Goal: Transaction & Acquisition: Purchase product/service

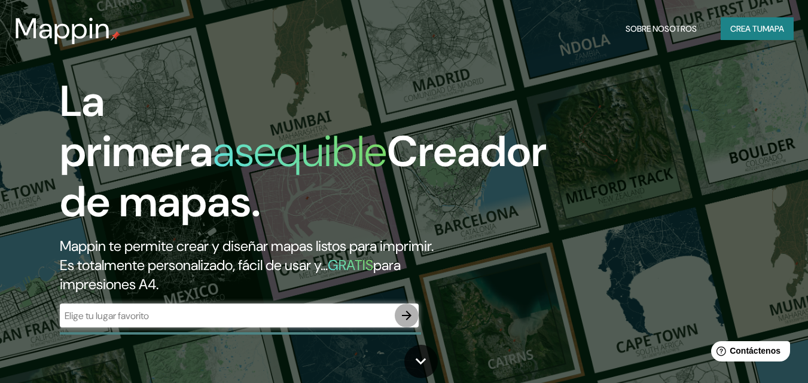
click at [400, 322] on icon "button" at bounding box center [407, 316] width 14 height 14
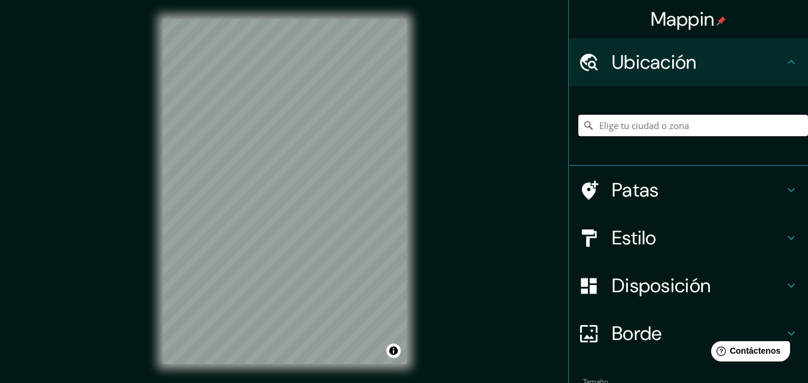
click at [640, 127] on input "Elige tu ciudad o zona" at bounding box center [693, 126] width 230 height 22
click at [620, 124] on input "Elige tu ciudad o zona" at bounding box center [693, 126] width 230 height 22
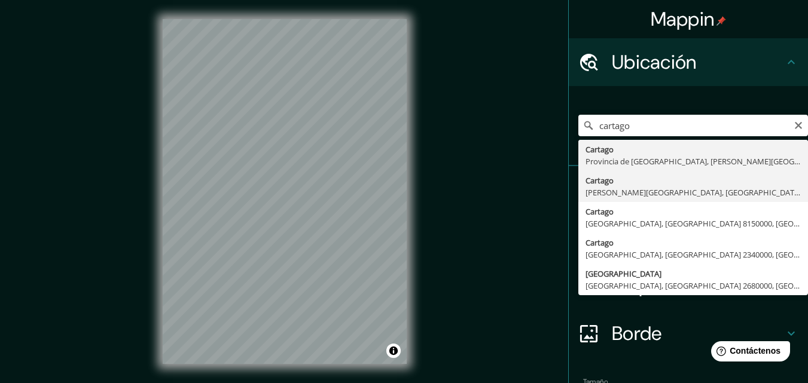
type input "Cartago, [PERSON_NAME][GEOGRAPHIC_DATA], [GEOGRAPHIC_DATA]"
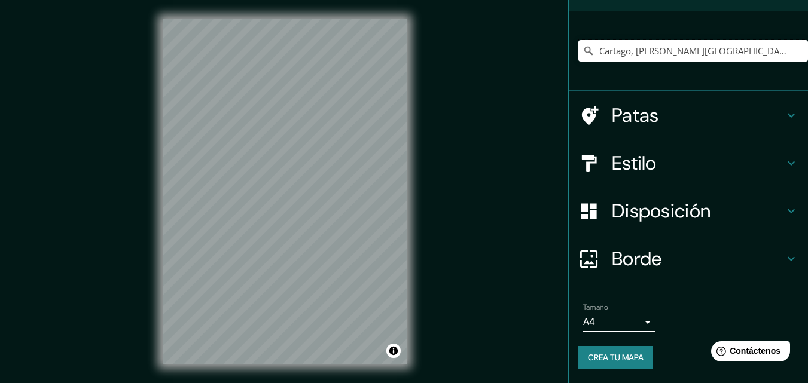
scroll to position [19, 0]
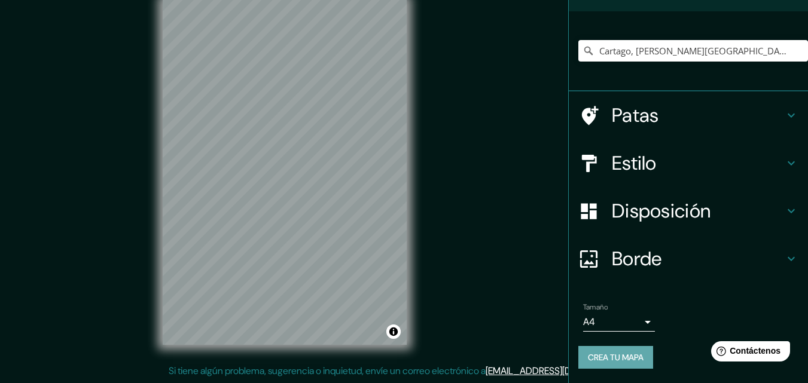
click at [623, 359] on font "Crea tu mapa" at bounding box center [616, 357] width 56 height 11
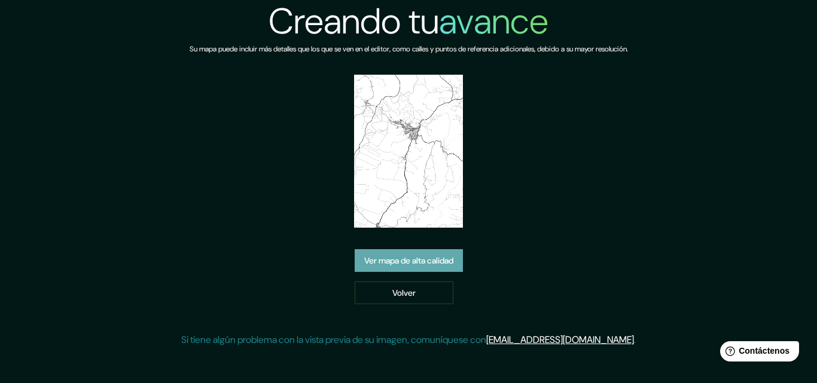
click at [420, 266] on font "Ver mapa de alta calidad" at bounding box center [408, 261] width 89 height 11
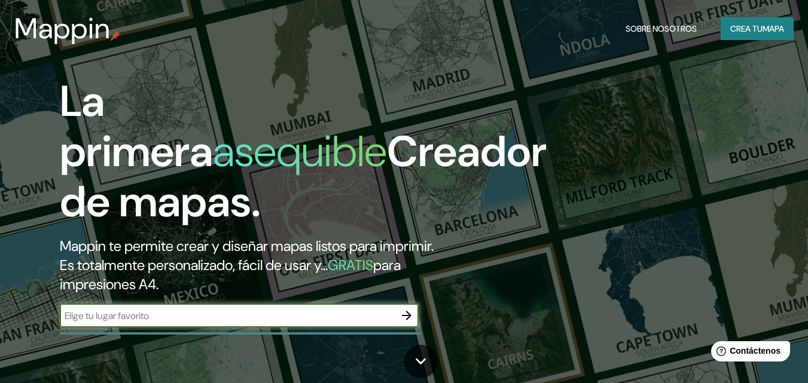
click at [312, 320] on input "text" at bounding box center [227, 316] width 335 height 14
click at [256, 319] on input "text" at bounding box center [227, 316] width 335 height 14
type input "cartago valle"
click at [409, 323] on button "button" at bounding box center [407, 316] width 24 height 24
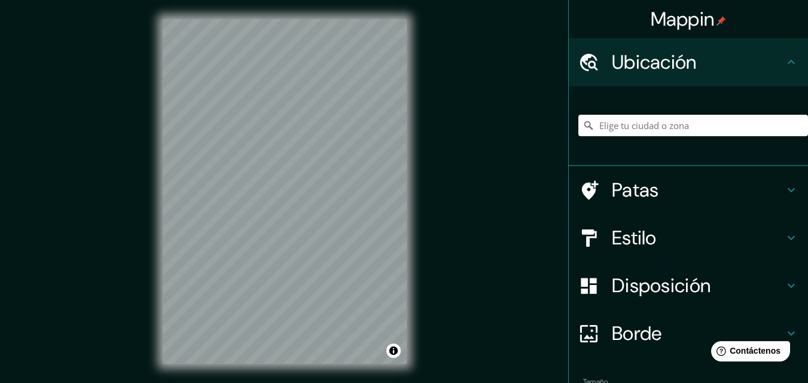
click at [632, 123] on input "Elige tu ciudad o zona" at bounding box center [693, 126] width 230 height 22
click at [592, 124] on input "Elige tu ciudad o zona" at bounding box center [693, 126] width 230 height 22
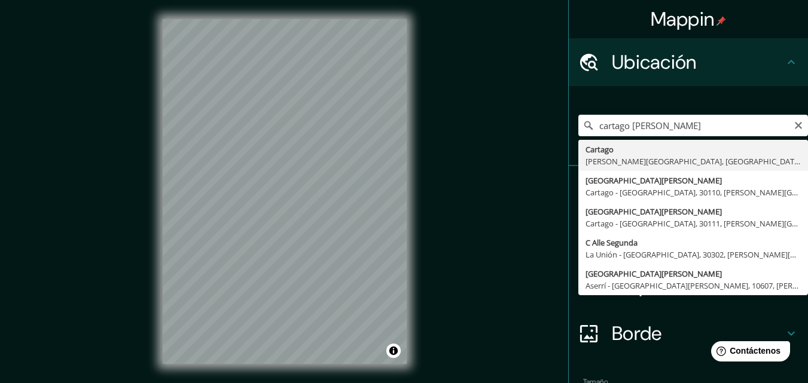
type input "Cartago, [PERSON_NAME][GEOGRAPHIC_DATA], [GEOGRAPHIC_DATA]"
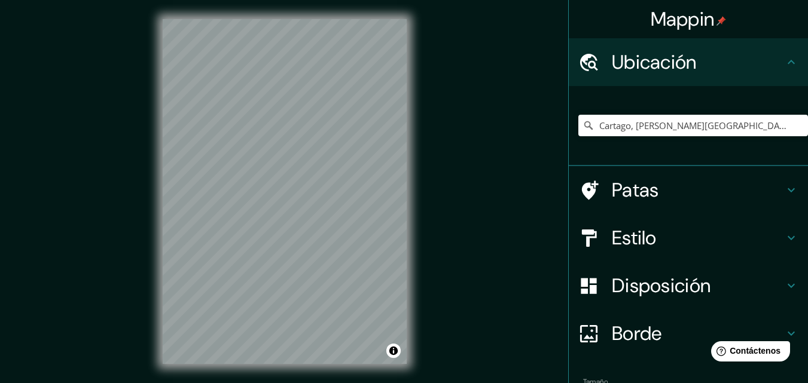
click at [790, 330] on div "Borde" at bounding box center [688, 334] width 239 height 48
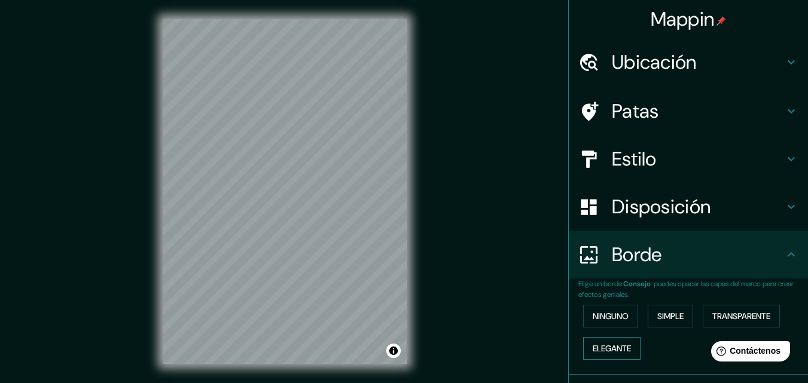
click at [620, 349] on font "Elegante" at bounding box center [612, 348] width 38 height 11
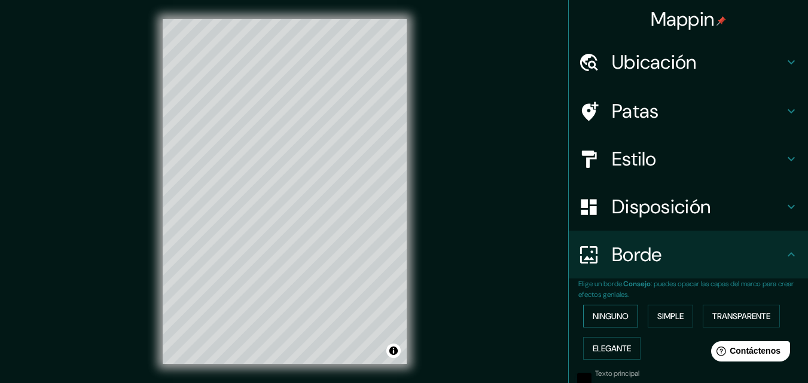
click at [607, 319] on font "Ninguno" at bounding box center [611, 316] width 36 height 11
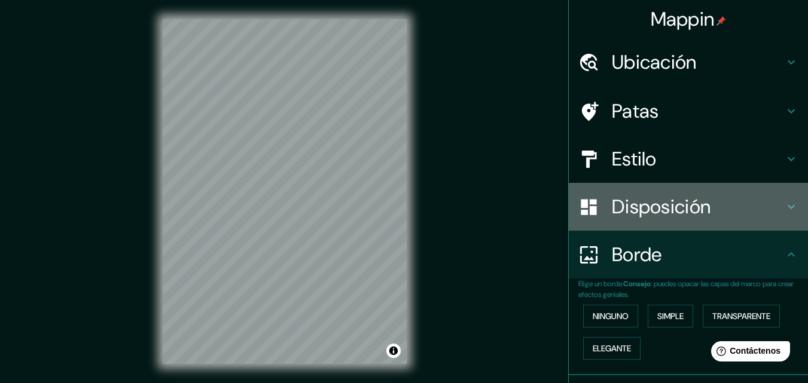
click at [635, 219] on font "Disposición" at bounding box center [661, 206] width 99 height 25
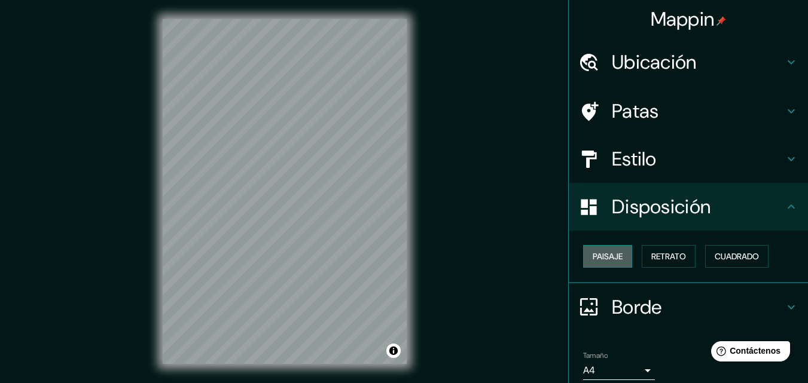
click at [605, 255] on font "Paisaje" at bounding box center [608, 256] width 30 height 11
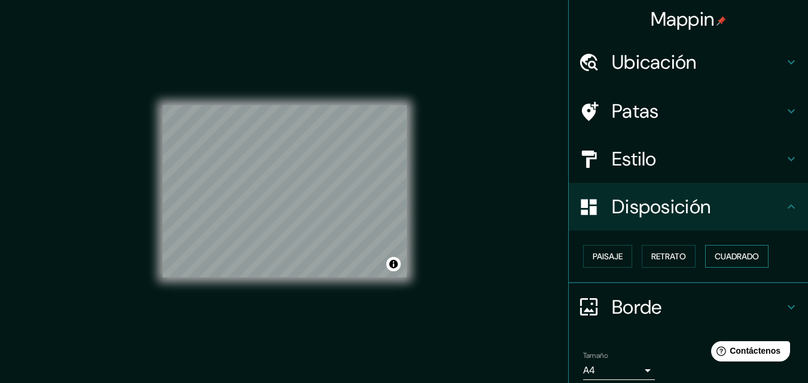
click at [715, 252] on font "Cuadrado" at bounding box center [737, 256] width 44 height 11
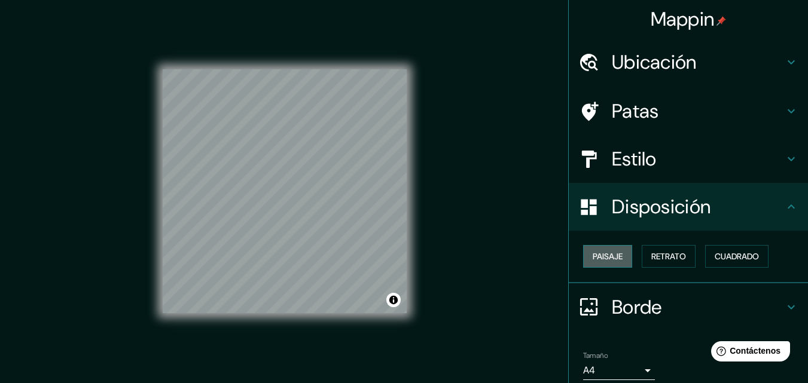
click at [597, 267] on button "Paisaje" at bounding box center [607, 256] width 49 height 23
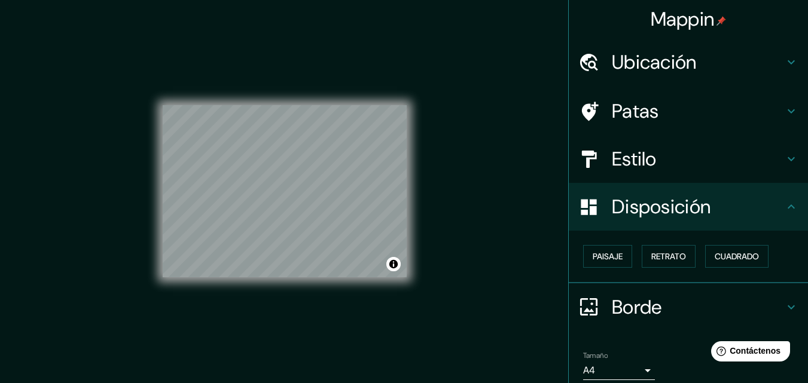
click at [582, 211] on icon at bounding box center [589, 207] width 16 height 16
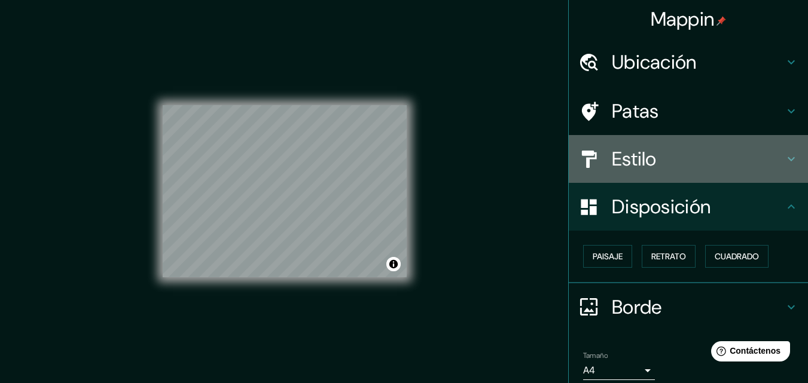
click at [617, 180] on div "Estilo" at bounding box center [688, 159] width 239 height 48
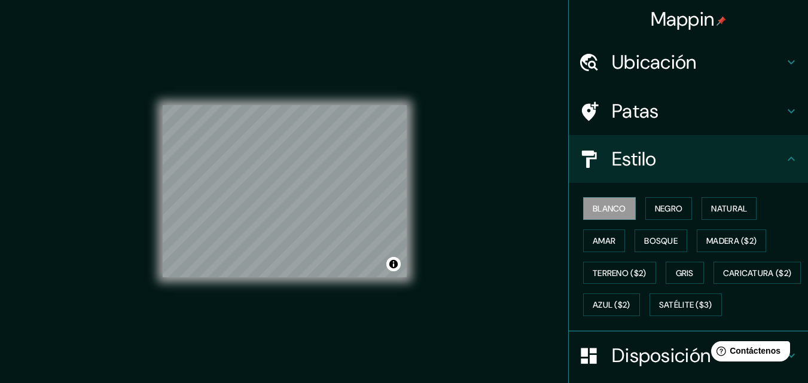
click at [624, 139] on div "Estilo" at bounding box center [688, 159] width 239 height 48
click at [617, 111] on font "Patas" at bounding box center [635, 111] width 47 height 25
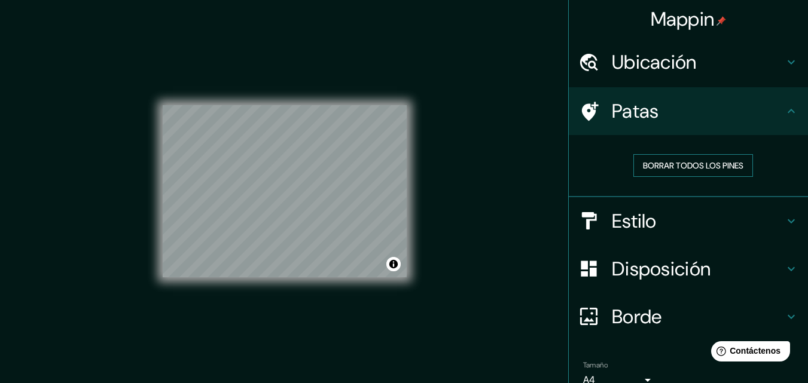
click at [665, 167] on font "Borrar todos los pines" at bounding box center [693, 165] width 100 height 11
click at [639, 63] on font "Ubicación" at bounding box center [654, 62] width 85 height 25
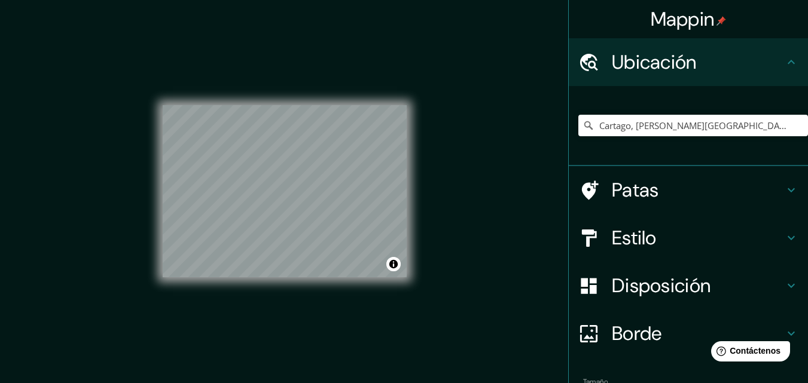
click at [639, 63] on font "Ubicación" at bounding box center [654, 62] width 85 height 25
click at [784, 62] on icon at bounding box center [791, 62] width 14 height 14
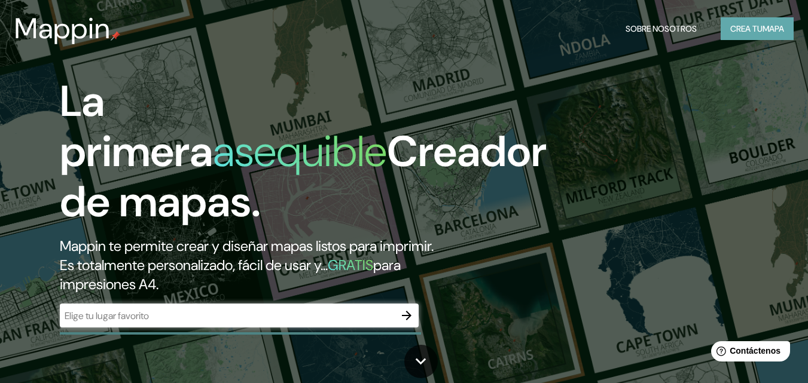
click at [731, 29] on font "Crea tu" at bounding box center [746, 28] width 32 height 11
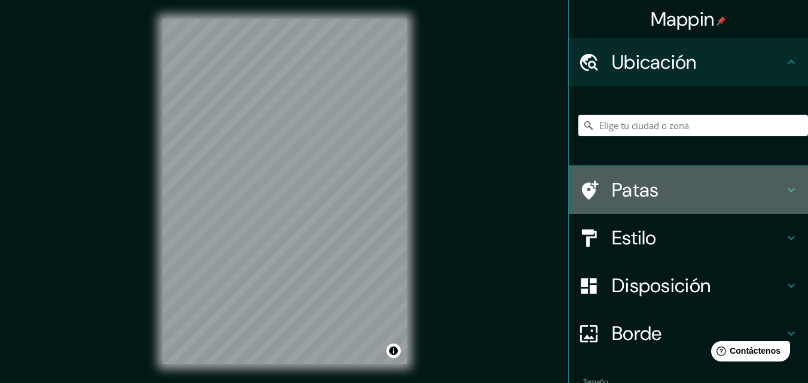
click at [638, 188] on font "Patas" at bounding box center [635, 190] width 47 height 25
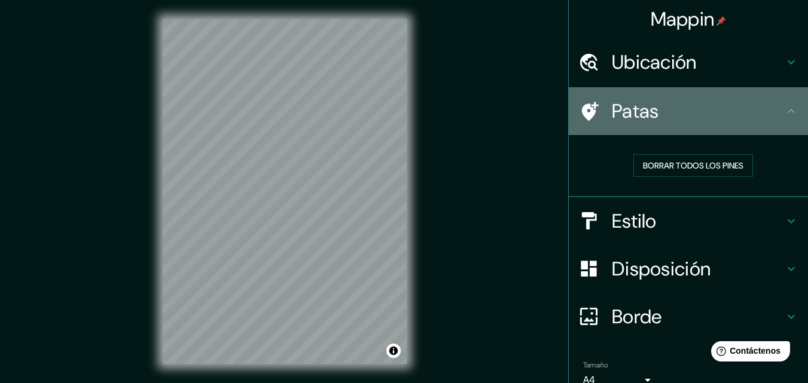
click at [639, 130] on div "Patas" at bounding box center [688, 111] width 239 height 48
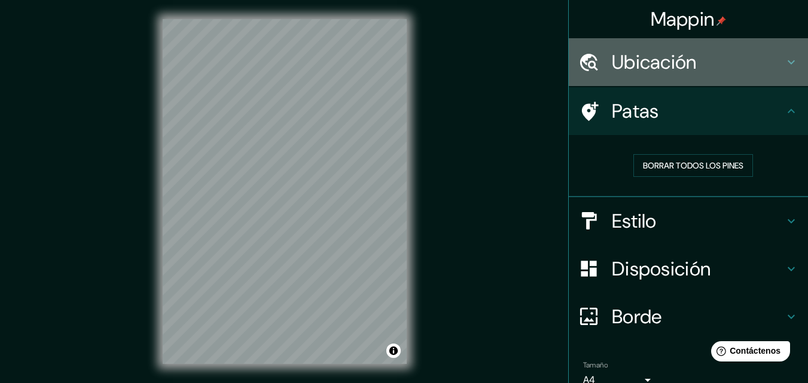
click at [642, 69] on font "Ubicación" at bounding box center [654, 62] width 85 height 25
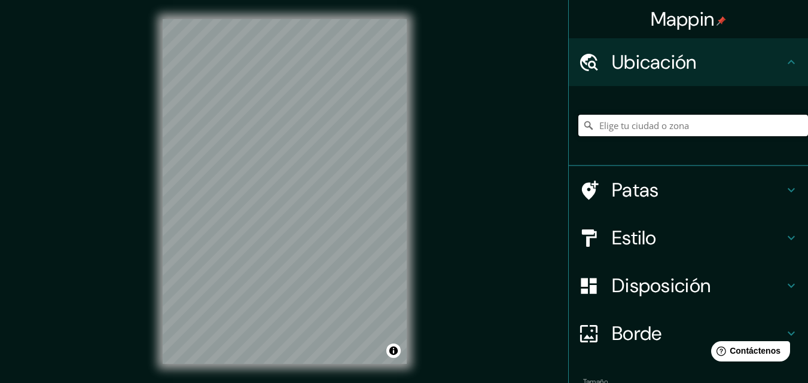
click at [612, 128] on input "Elige tu ciudad o zona" at bounding box center [693, 126] width 230 height 22
click at [638, 124] on input "Elige tu ciudad o zona" at bounding box center [693, 126] width 230 height 22
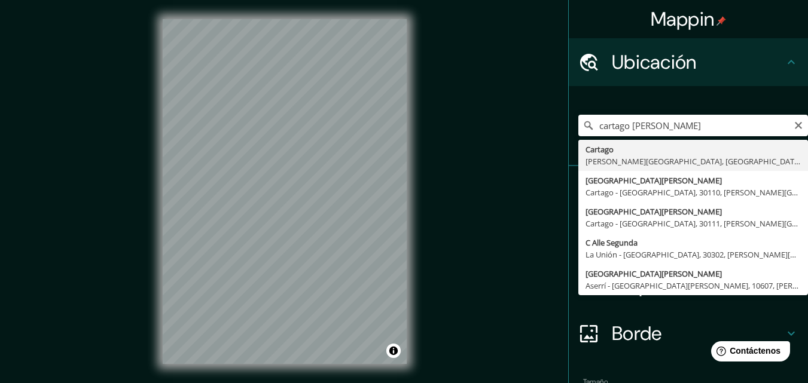
type input "Cartago, [PERSON_NAME][GEOGRAPHIC_DATA], [GEOGRAPHIC_DATA]"
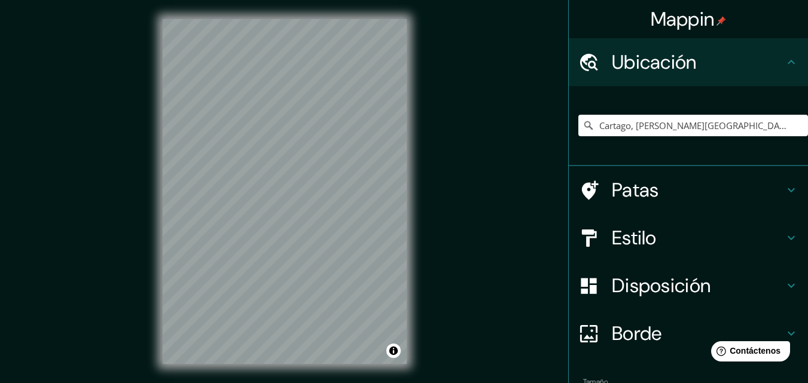
click at [784, 189] on icon at bounding box center [791, 190] width 14 height 14
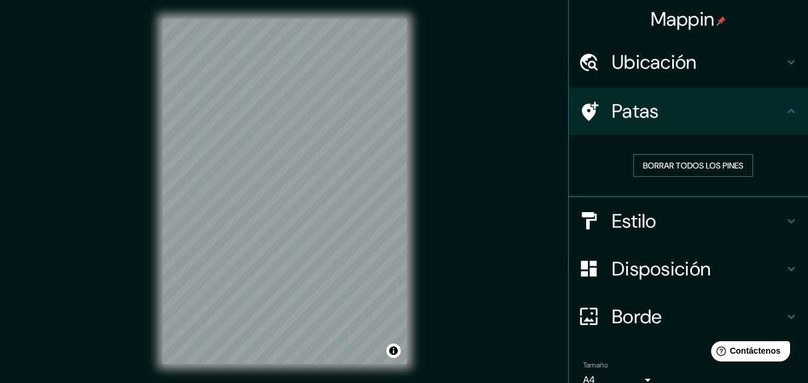
click at [725, 170] on font "Borrar todos los pines" at bounding box center [693, 165] width 100 height 11
click at [784, 109] on icon at bounding box center [791, 111] width 14 height 14
click at [786, 110] on icon at bounding box center [791, 111] width 14 height 14
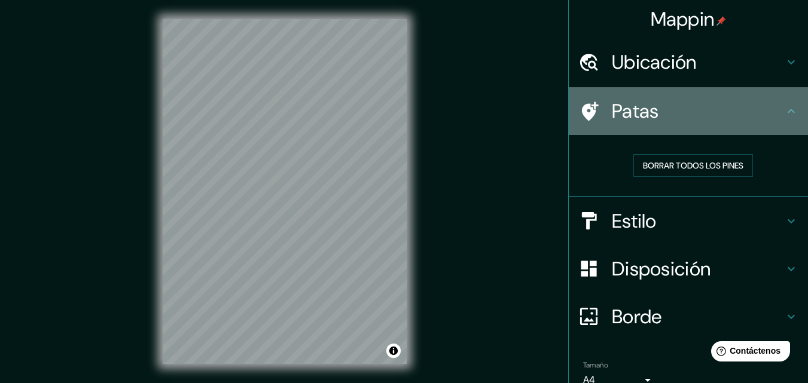
click at [636, 114] on font "Patas" at bounding box center [635, 111] width 47 height 25
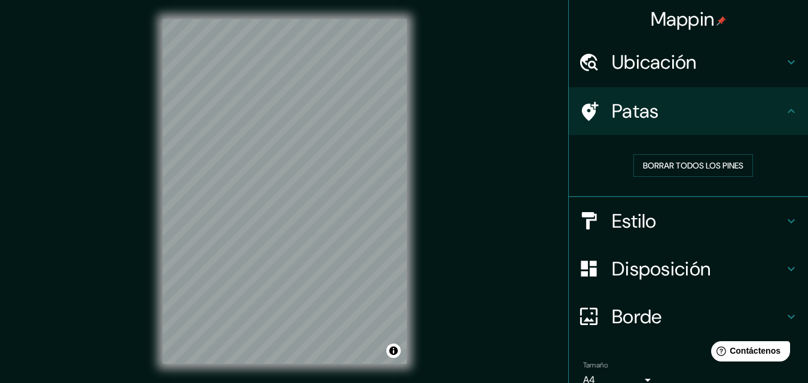
click at [775, 221] on h4 "Estilo" at bounding box center [698, 221] width 172 height 24
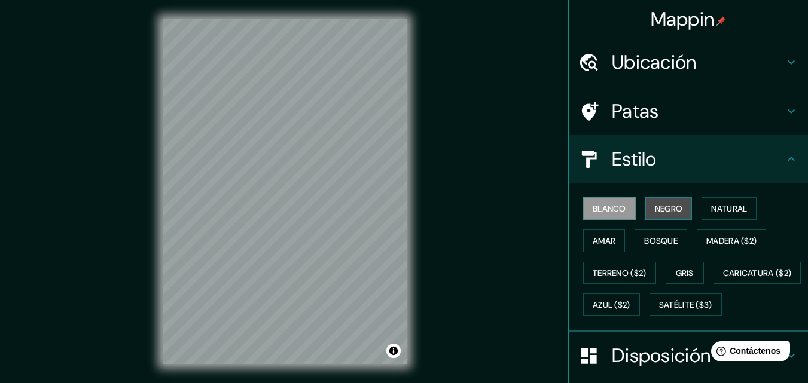
click at [668, 206] on font "Negro" at bounding box center [669, 208] width 28 height 11
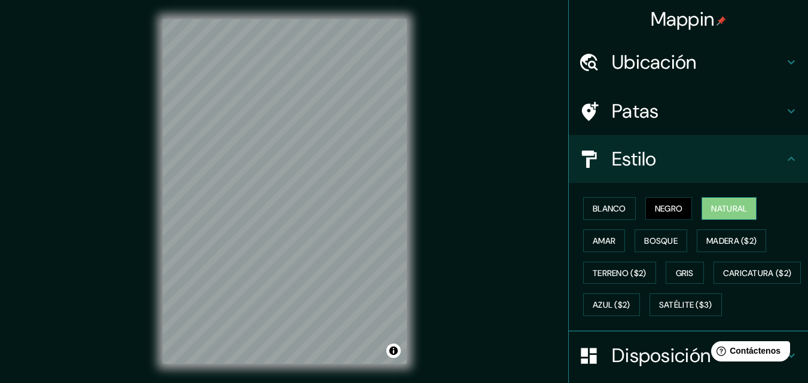
click at [718, 204] on font "Natural" at bounding box center [729, 208] width 36 height 11
click at [603, 245] on font "Amar" at bounding box center [604, 241] width 23 height 11
click at [725, 210] on font "Natural" at bounding box center [729, 208] width 36 height 11
click at [784, 108] on icon at bounding box center [791, 111] width 14 height 14
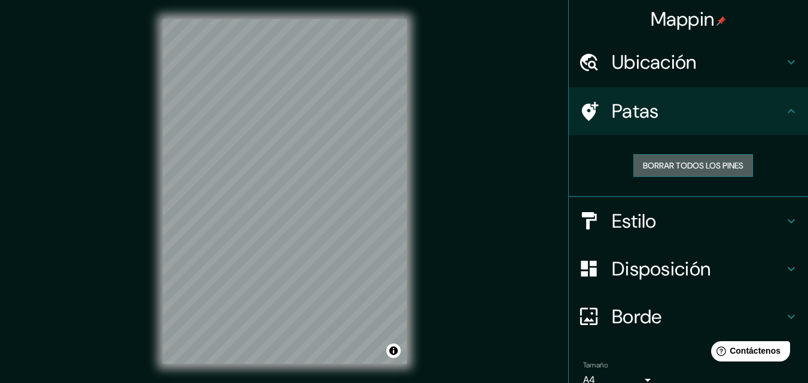
click at [702, 160] on font "Borrar todos los pines" at bounding box center [693, 166] width 100 height 16
click at [663, 158] on font "Borrar todos los pines" at bounding box center [693, 166] width 100 height 16
click at [788, 111] on icon at bounding box center [791, 111] width 7 height 4
click at [587, 103] on icon at bounding box center [588, 111] width 21 height 21
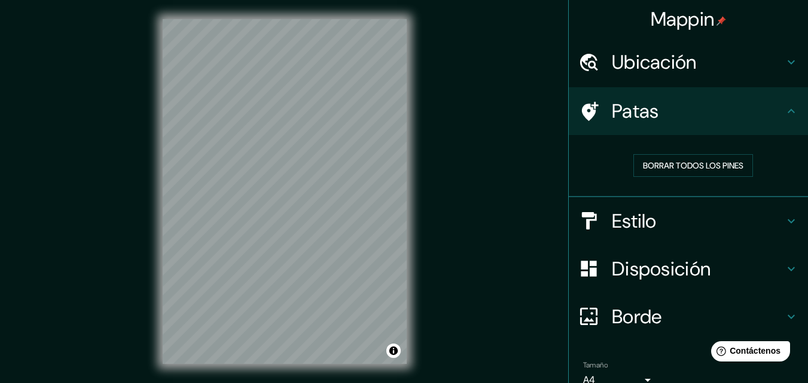
click at [593, 76] on div "Ubicación" at bounding box center [688, 62] width 239 height 48
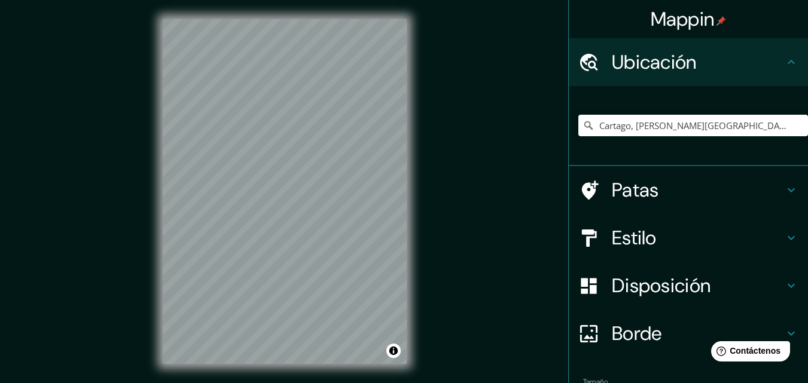
click at [784, 66] on icon at bounding box center [791, 62] width 14 height 14
click at [620, 62] on font "Ubicación" at bounding box center [654, 62] width 85 height 25
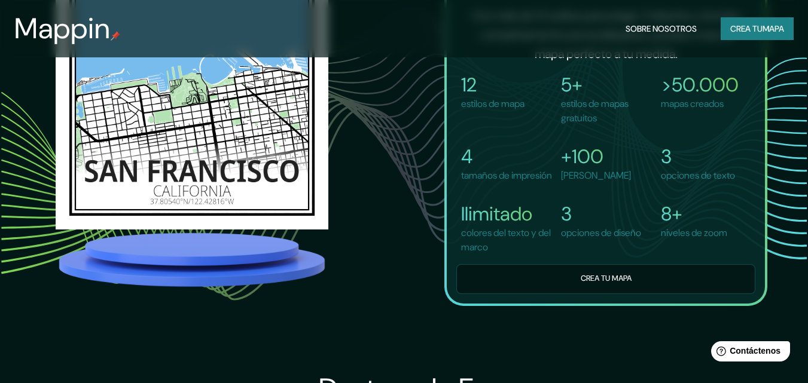
scroll to position [861, 0]
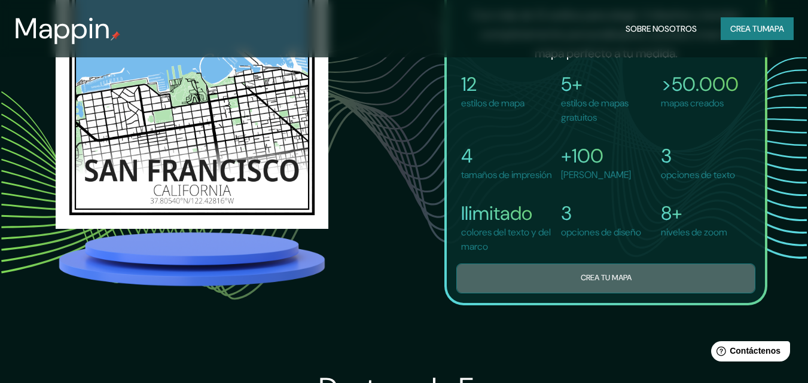
click at [565, 288] on button "Crea tu mapa" at bounding box center [605, 278] width 299 height 29
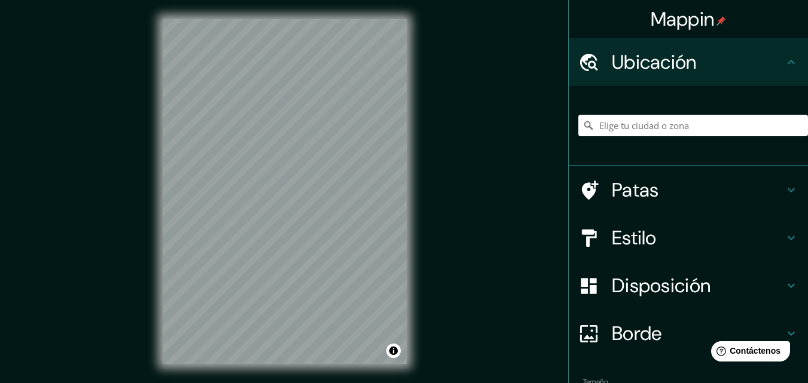
click at [578, 191] on div "Mappin Ubicación Patas Estilo Disposición Borde Elige un borde. Consejo : puede…" at bounding box center [404, 201] width 808 height 403
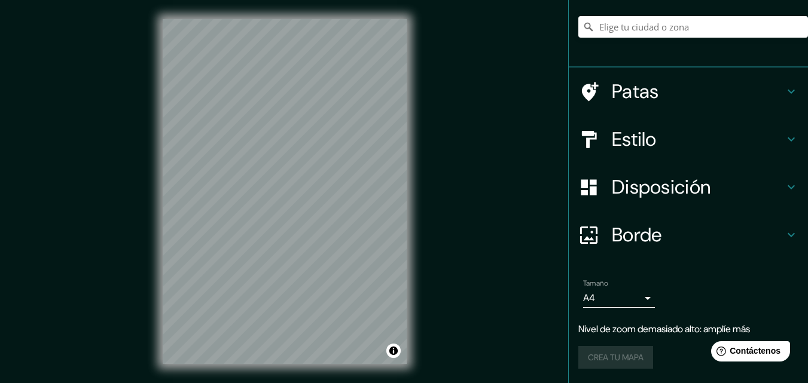
scroll to position [75, 0]
